Goal: Task Accomplishment & Management: Manage account settings

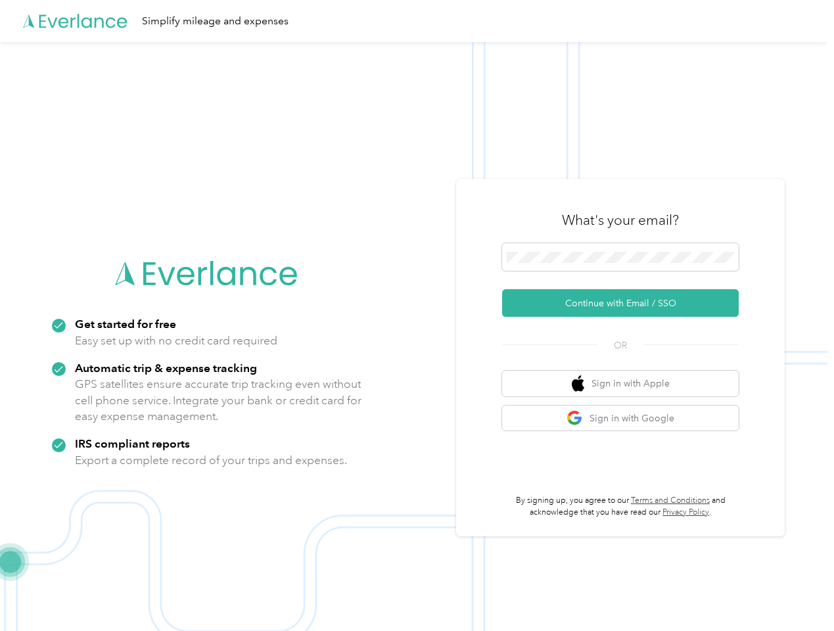
click at [417, 315] on img at bounding box center [413, 357] width 827 height 631
click at [417, 21] on div "Simplify mileage and expenses" at bounding box center [413, 21] width 827 height 42
click at [626, 303] on button "Continue with Email / SSO" at bounding box center [620, 303] width 237 height 28
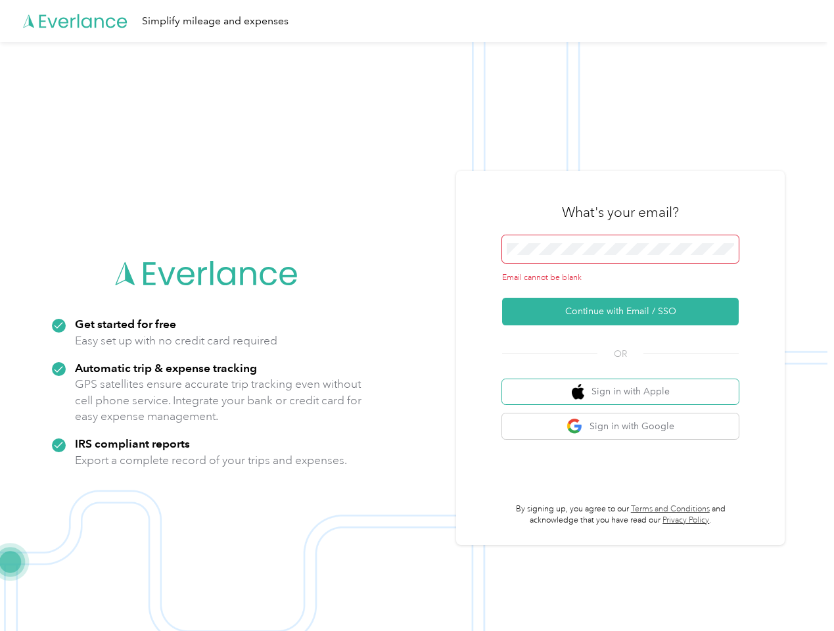
click at [626, 383] on button "Sign in with Apple" at bounding box center [620, 392] width 237 height 26
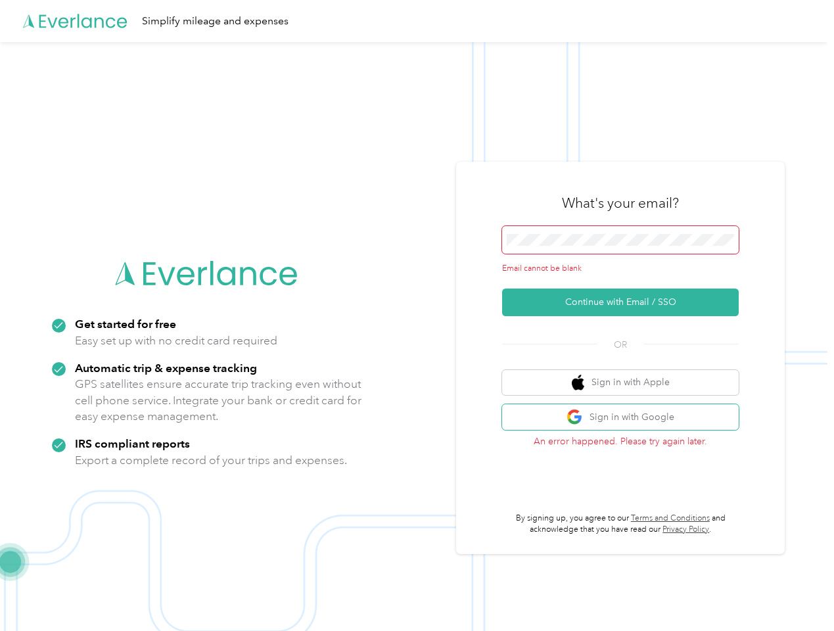
click at [626, 418] on button "Sign in with Google" at bounding box center [620, 417] width 237 height 26
